Goal: Task Accomplishment & Management: Manage account settings

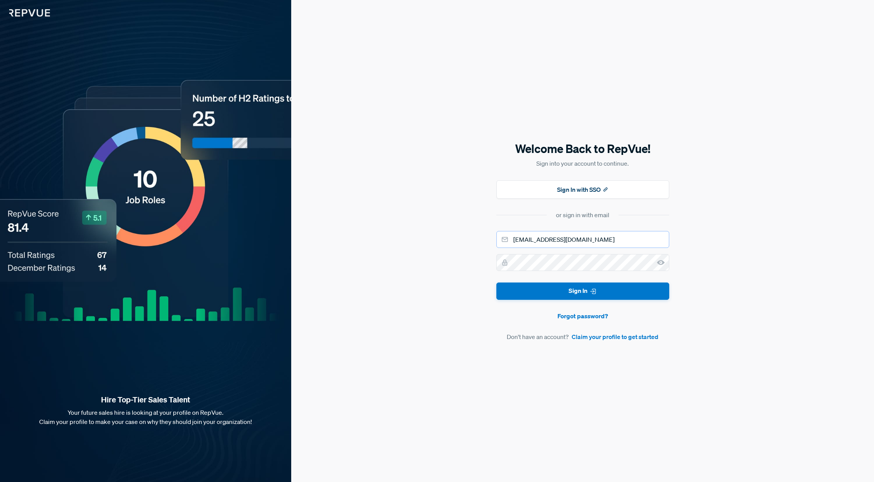
drag, startPoint x: 584, startPoint y: 240, endPoint x: 565, endPoint y: 240, distance: 18.8
click at [565, 240] on input "dschweisthal@lucidchart.com" at bounding box center [582, 239] width 173 height 17
click at [603, 236] on input "dschweisthal@lucidchart.com" at bounding box center [582, 239] width 173 height 17
drag, startPoint x: 599, startPoint y: 239, endPoint x: 566, endPoint y: 240, distance: 32.3
click at [566, 240] on input "dschweisthal@lucidchart.com" at bounding box center [582, 239] width 173 height 17
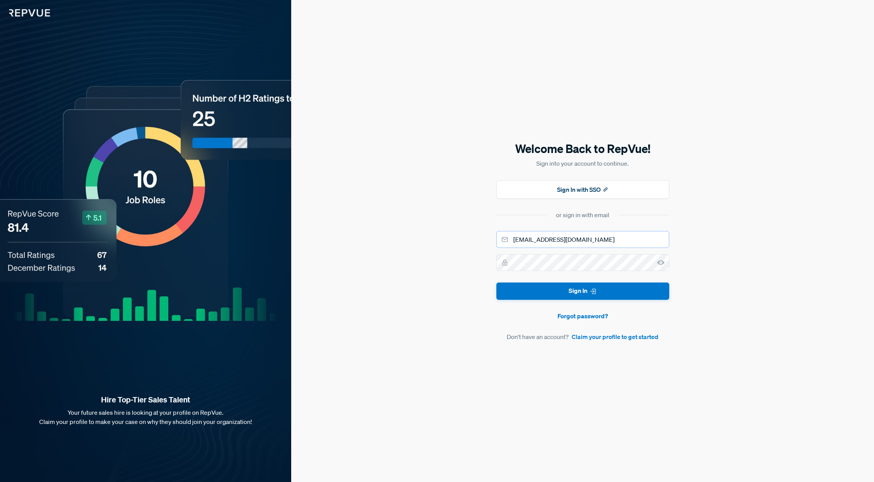
type input "dschweisthal@lucid.co"
click at [496, 282] on button "Sign In" at bounding box center [582, 290] width 173 height 17
